Goal: Task Accomplishment & Management: Manage account settings

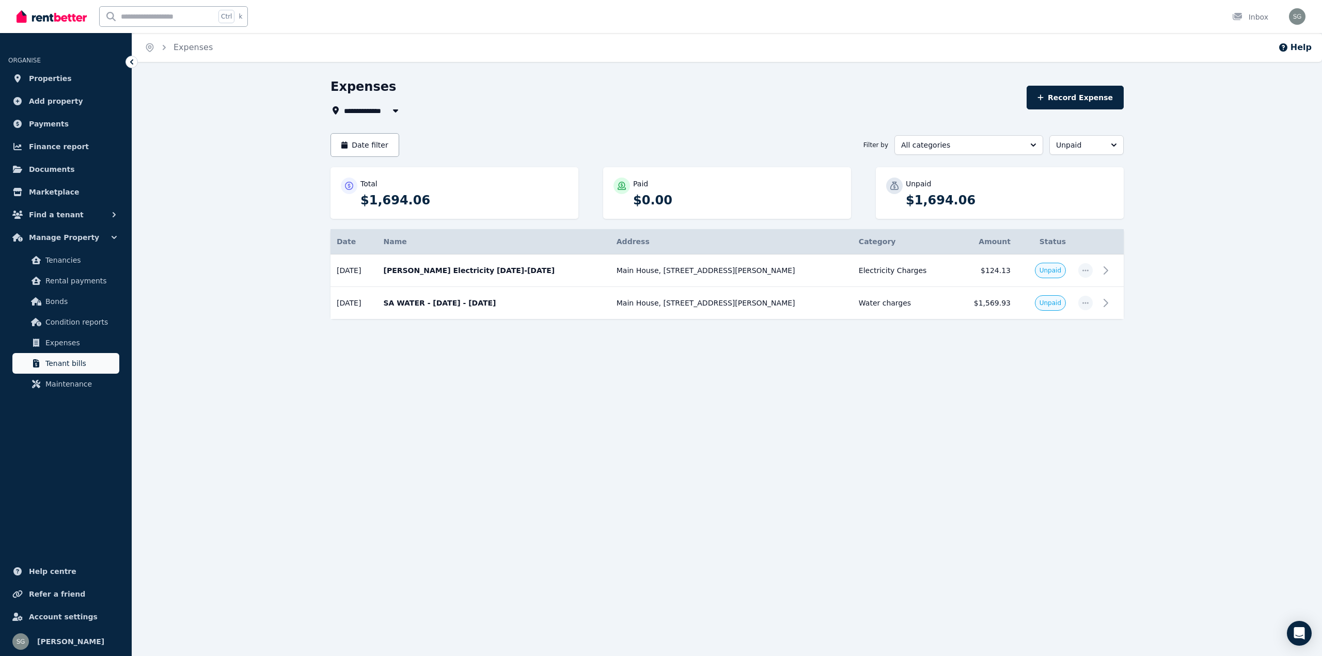
click at [77, 357] on link "Tenant bills" at bounding box center [65, 363] width 107 height 21
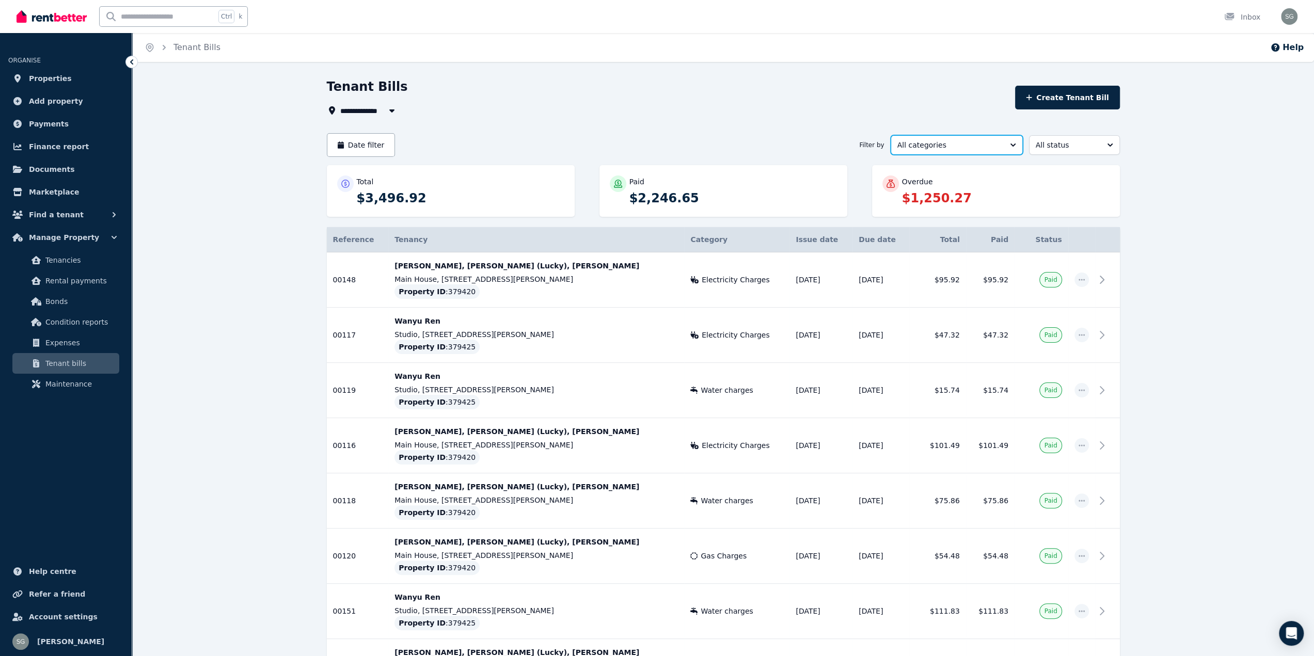
click at [977, 146] on span "All categories" at bounding box center [949, 145] width 104 height 10
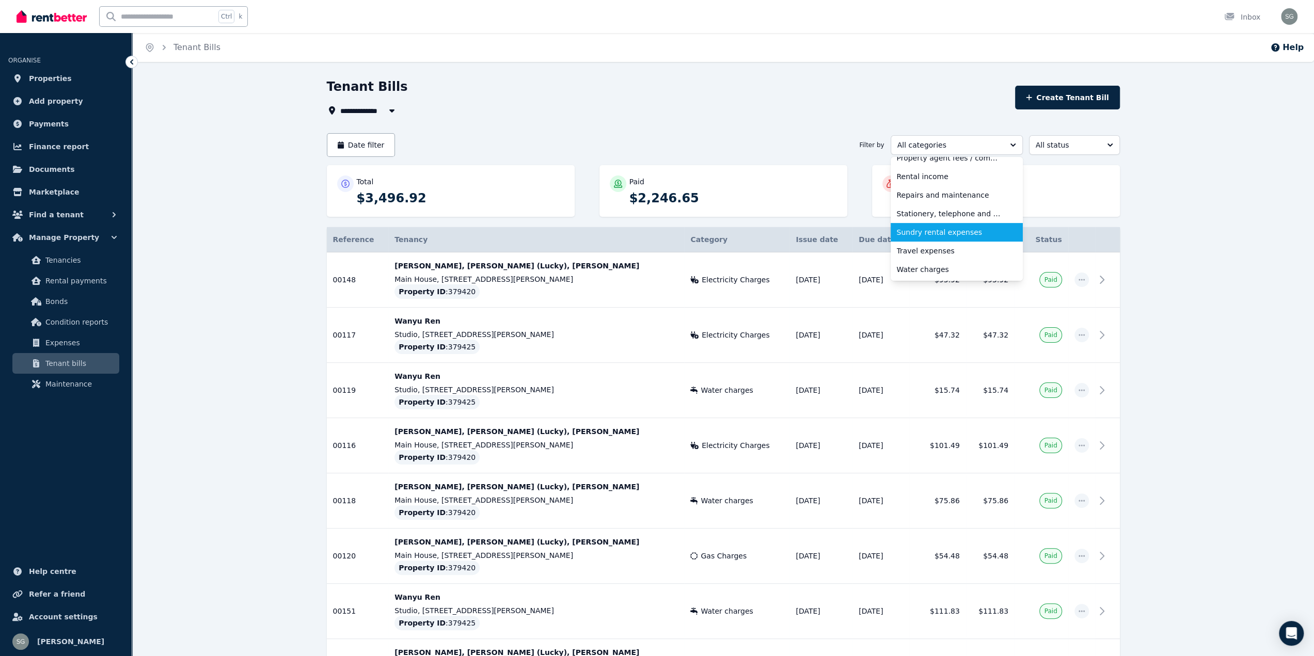
scroll to position [72, 0]
click at [957, 138] on button "All categories" at bounding box center [957, 145] width 132 height 20
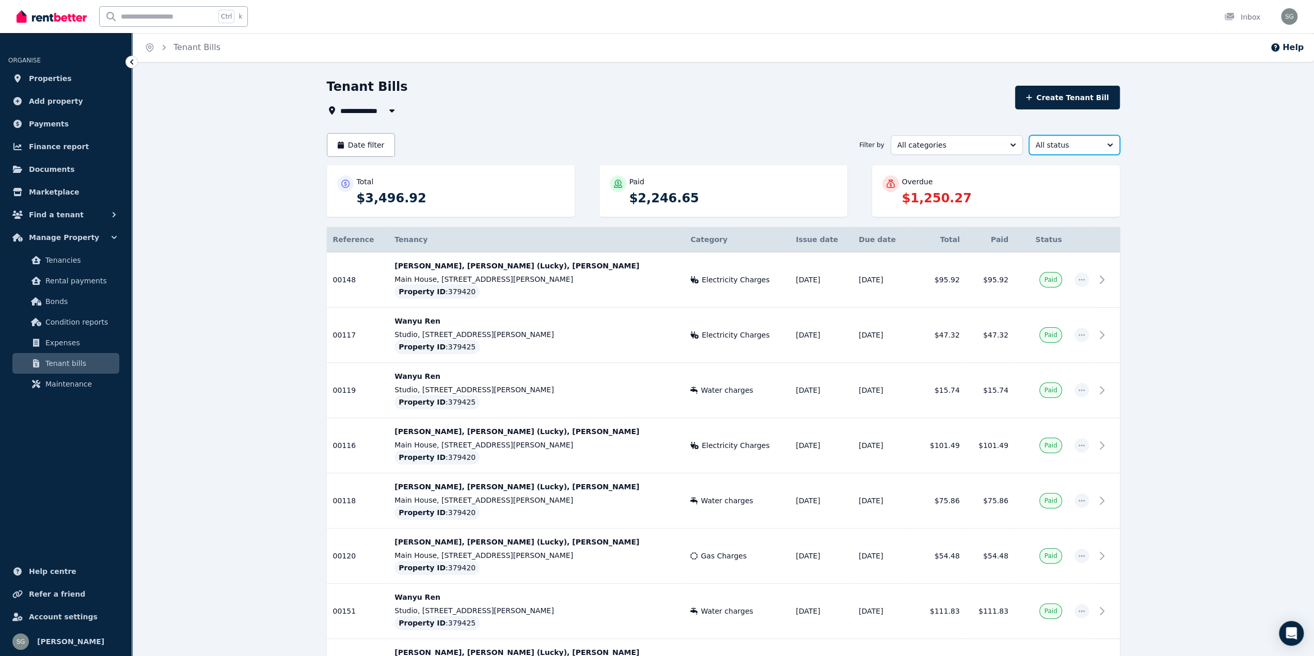
click at [1049, 141] on span "All status" at bounding box center [1067, 145] width 63 height 10
click at [1048, 239] on span "Overdue" at bounding box center [1068, 242] width 66 height 10
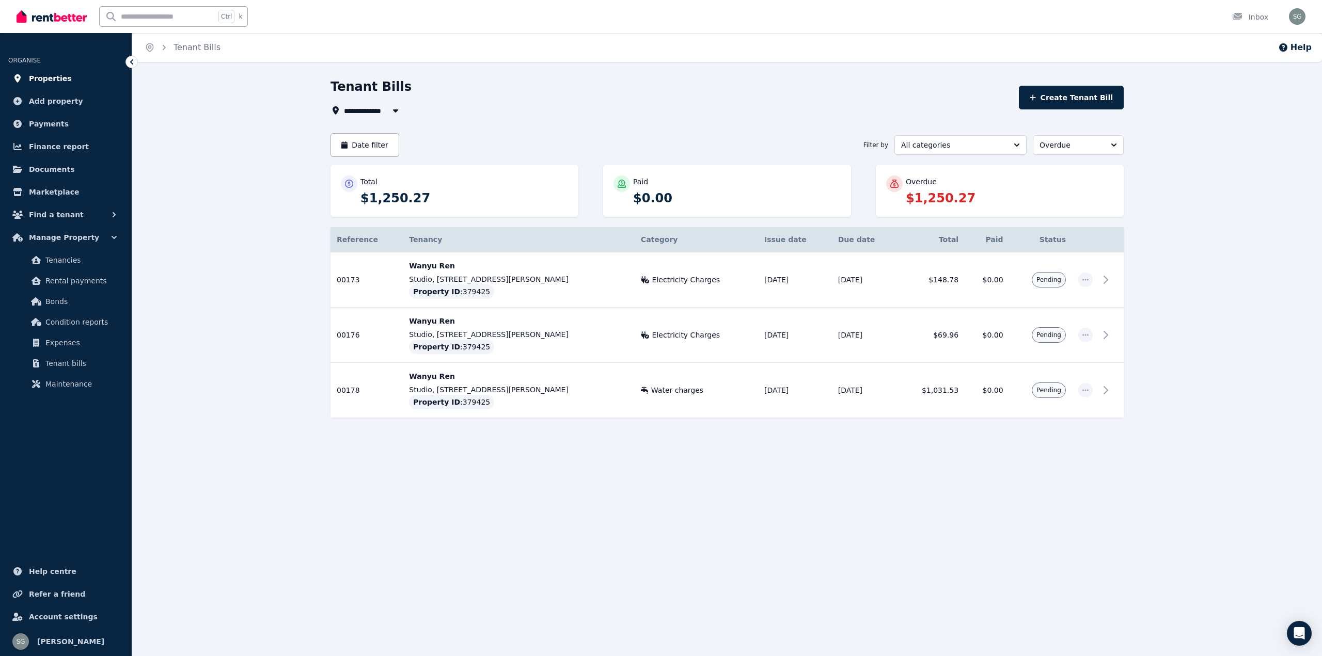
click at [58, 75] on span "Properties" at bounding box center [50, 78] width 43 height 12
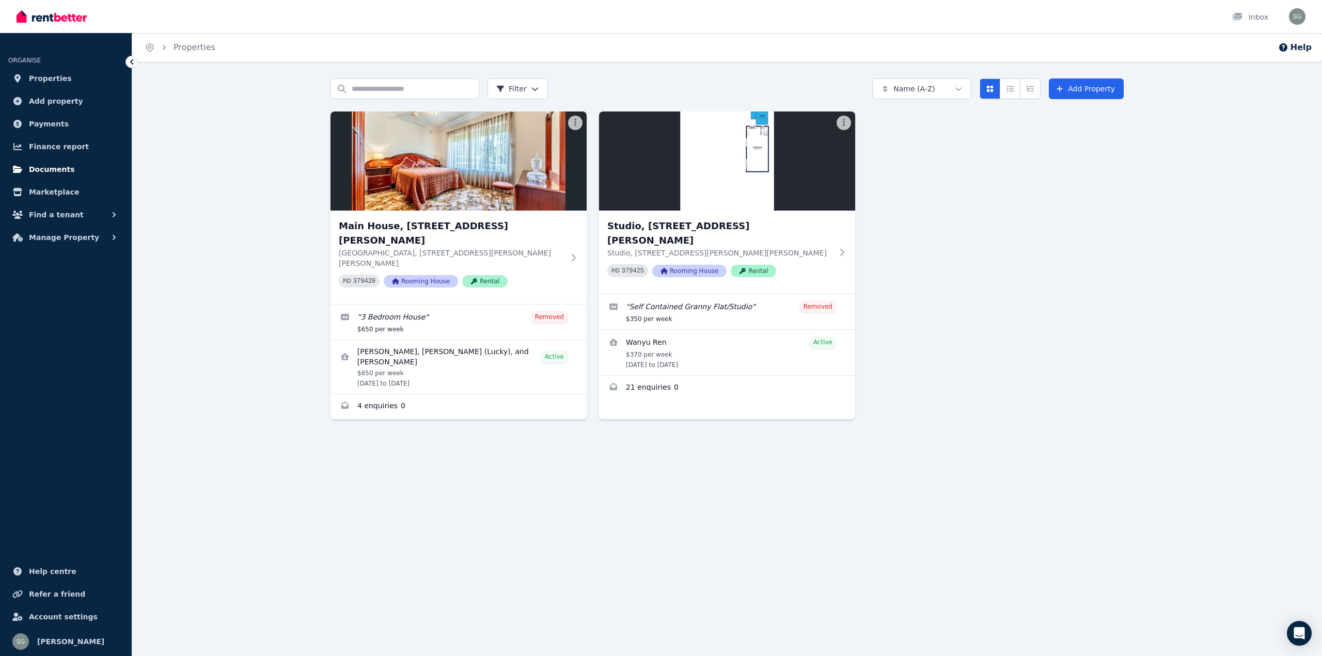
click at [69, 171] on link "Documents" at bounding box center [65, 169] width 115 height 21
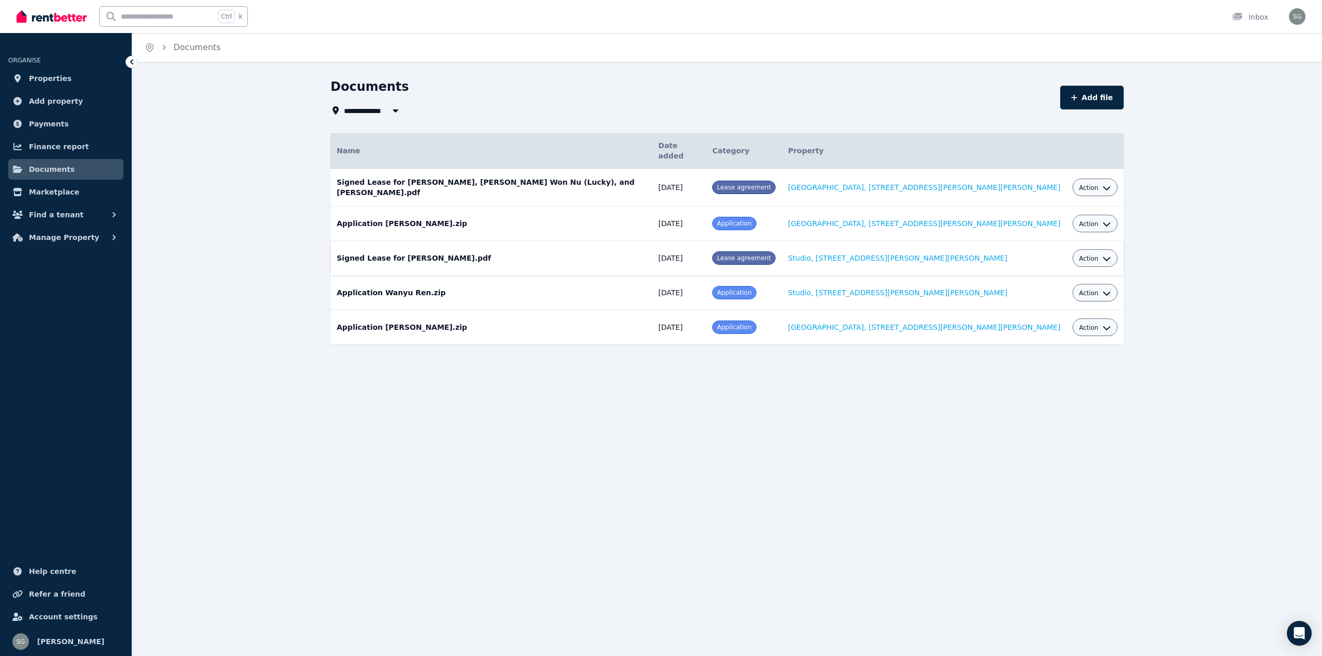
click at [1079, 255] on span "Action" at bounding box center [1089, 259] width 20 height 8
click at [533, 350] on div "**********" at bounding box center [727, 229] width 1190 height 303
click at [1102, 255] on icon "button" at bounding box center [1106, 259] width 8 height 8
click at [1040, 310] on link "Download" at bounding box center [1062, 319] width 99 height 19
click at [1079, 184] on span "Action" at bounding box center [1089, 188] width 20 height 8
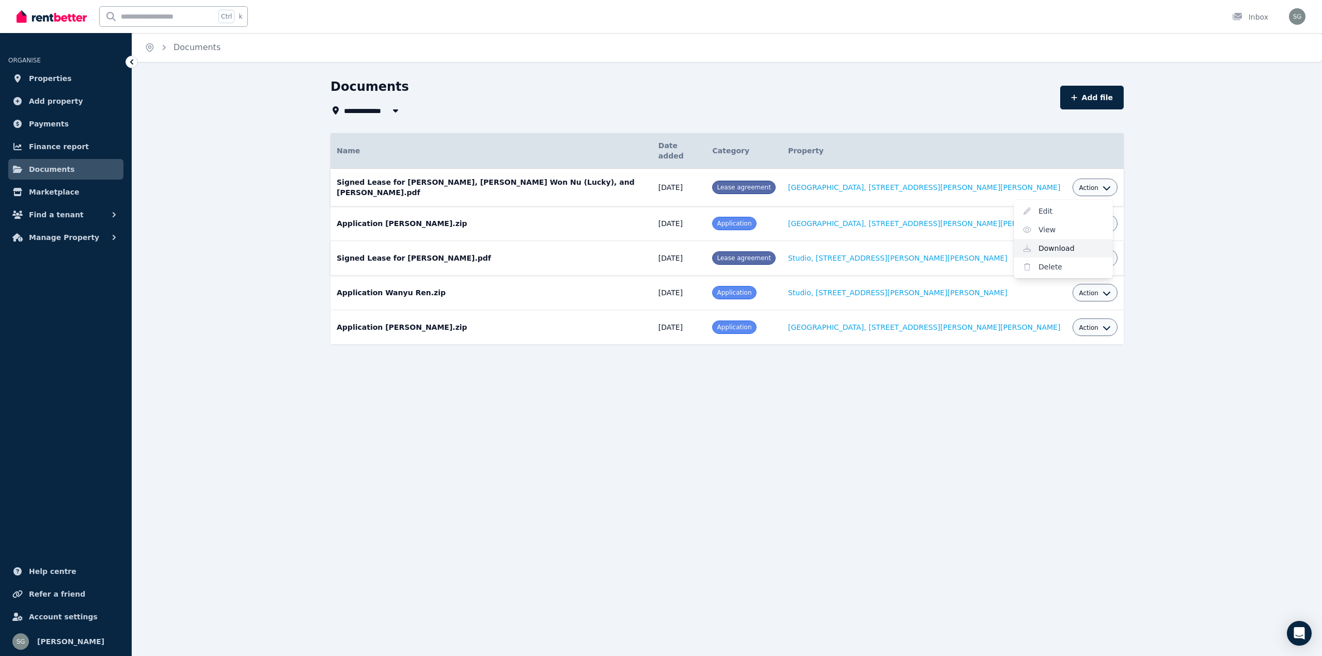
click at [1041, 239] on link "Download" at bounding box center [1062, 248] width 99 height 19
click at [82, 218] on button "Find a tenant" at bounding box center [65, 214] width 115 height 21
click at [72, 143] on span "Finance report" at bounding box center [59, 146] width 60 height 12
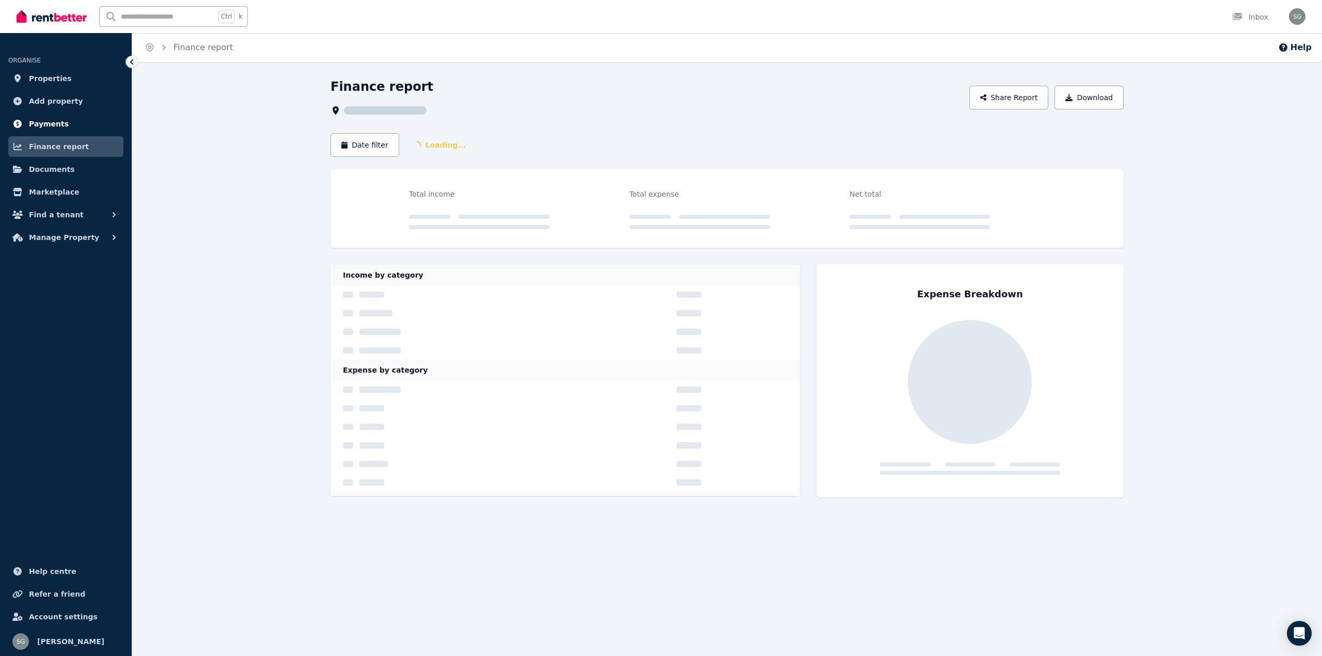
click at [71, 129] on link "Payments" at bounding box center [65, 124] width 115 height 21
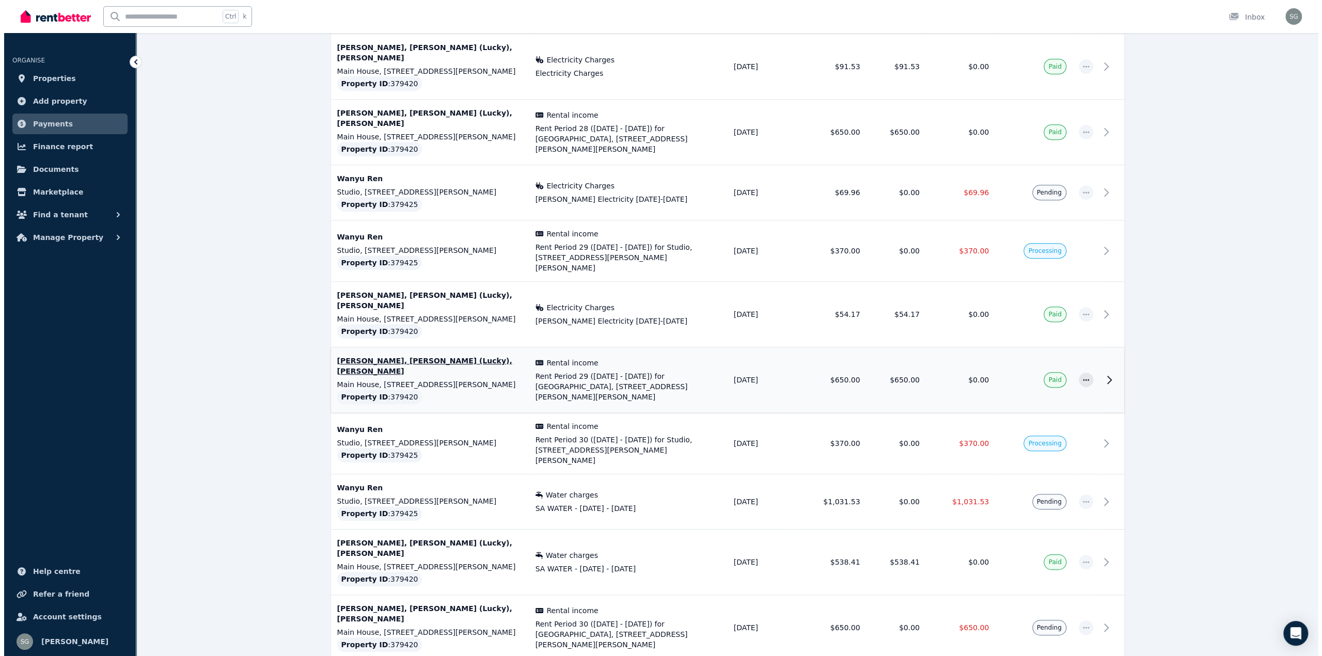
scroll to position [422, 0]
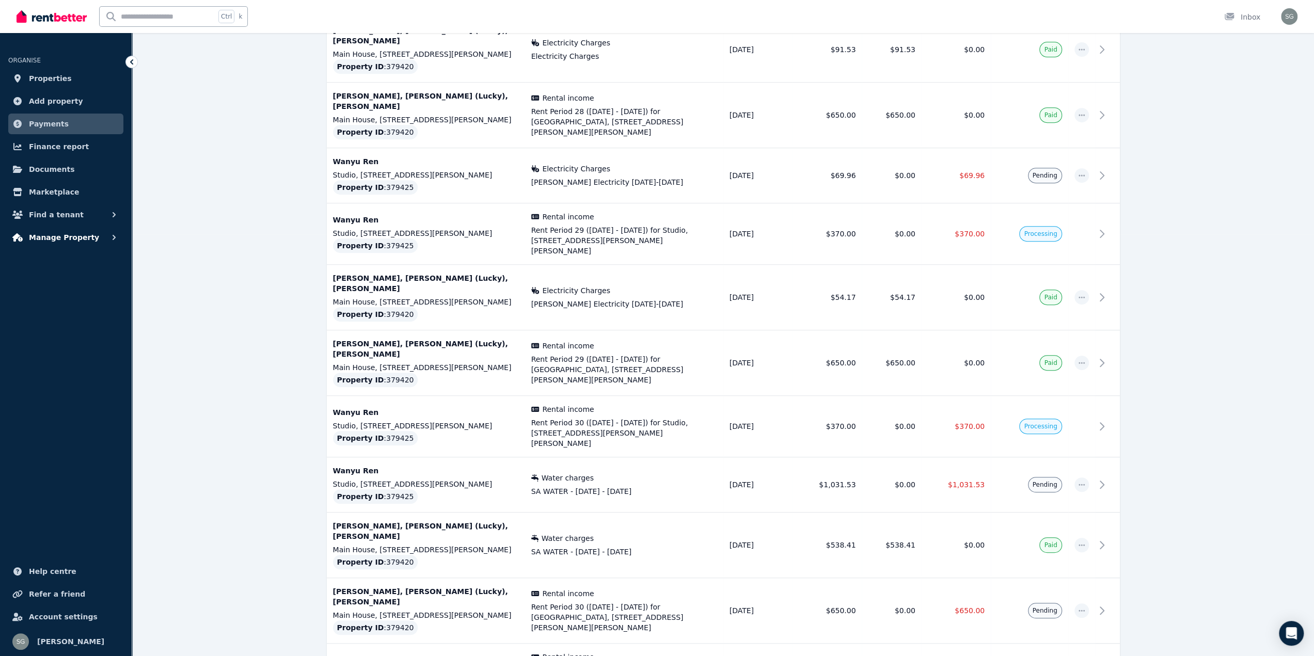
click at [92, 236] on button "Manage Property" at bounding box center [65, 237] width 115 height 21
click at [94, 289] on link "Rental payments" at bounding box center [65, 281] width 107 height 21
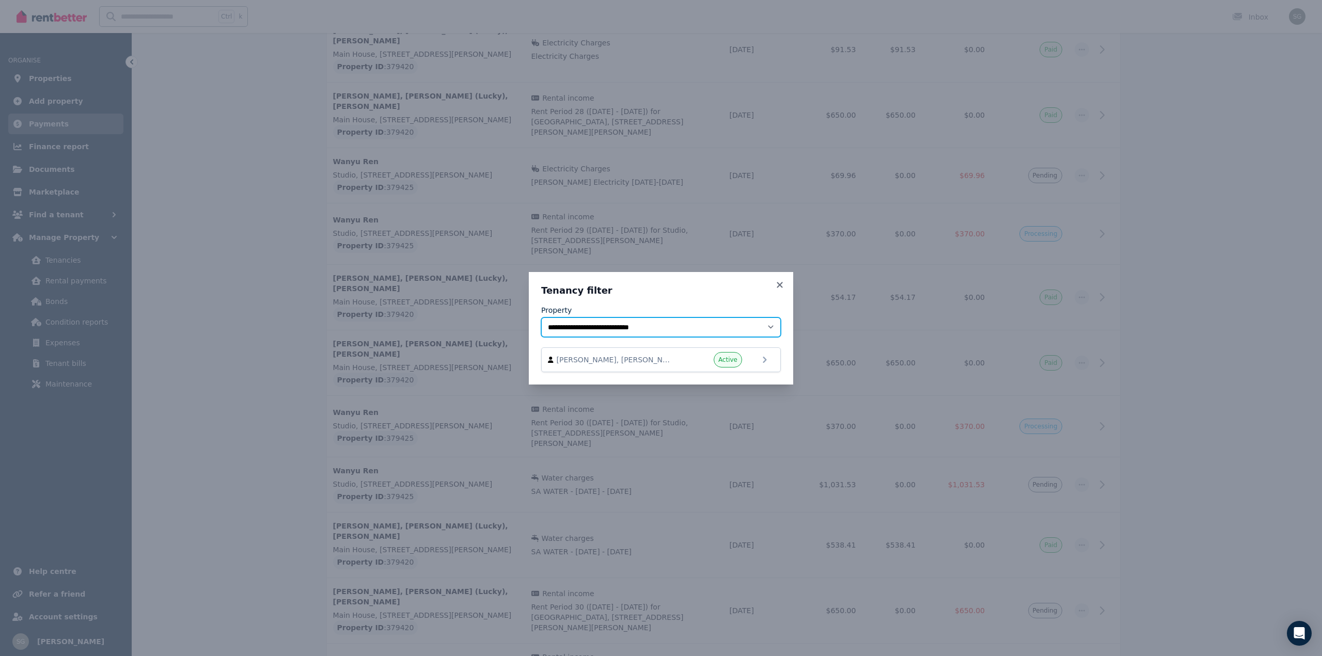
click at [673, 326] on select "**********" at bounding box center [661, 328] width 240 height 20
click at [741, 357] on span "Active" at bounding box center [728, 359] width 28 height 15
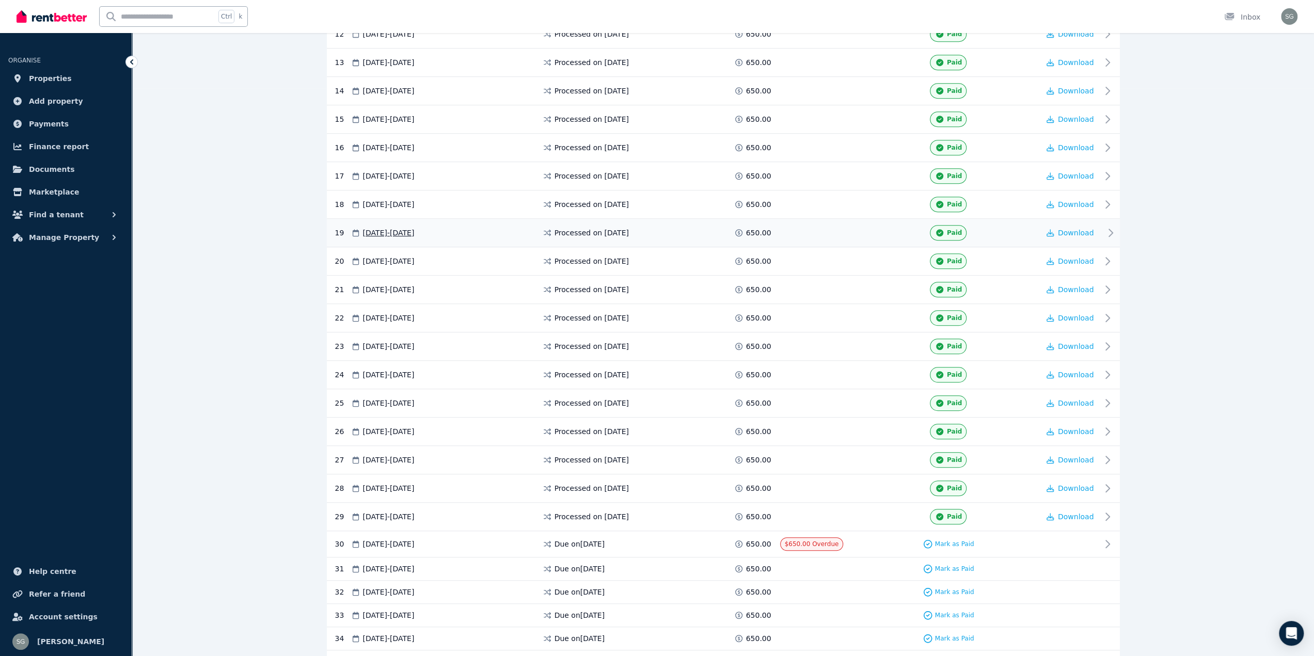
scroll to position [723, 0]
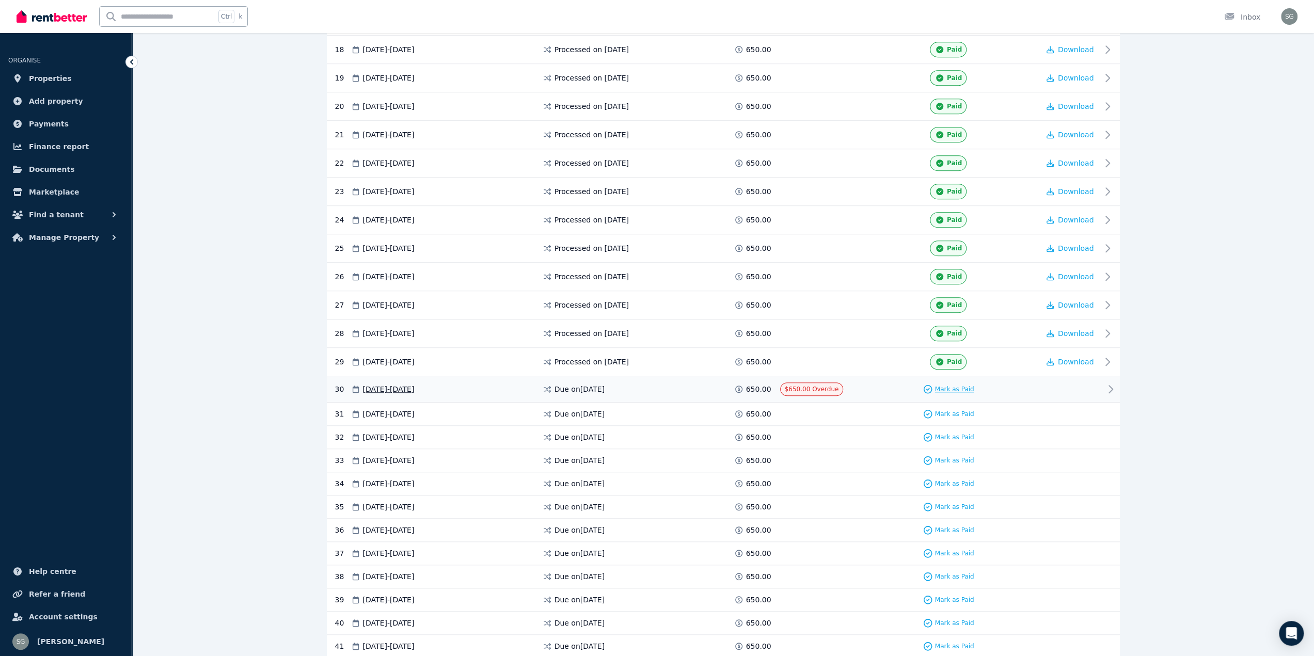
click at [965, 385] on span "Mark as Paid" at bounding box center [954, 389] width 39 height 8
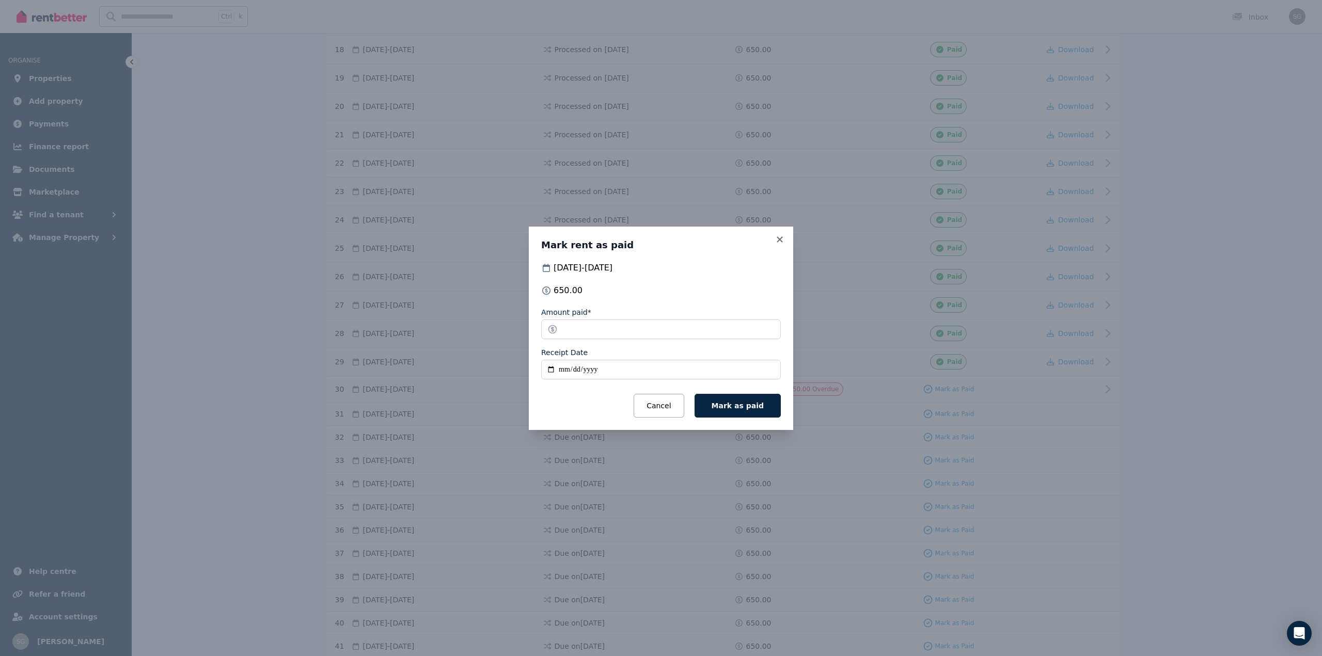
click at [561, 371] on input "Receipt Date" at bounding box center [661, 370] width 240 height 20
type input "**********"
click at [749, 412] on button "Mark as paid" at bounding box center [737, 406] width 86 height 24
